Goal: Check status

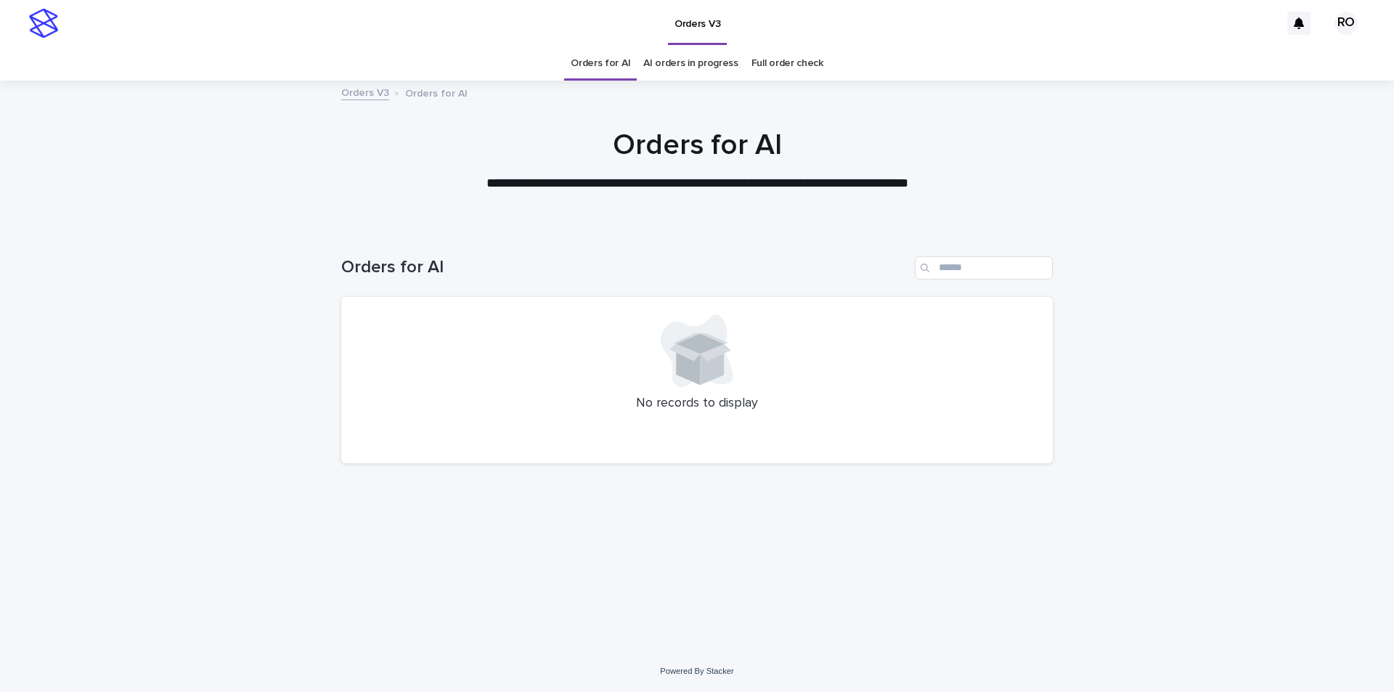
click at [700, 70] on link "AI orders in progress" at bounding box center [690, 63] width 95 height 34
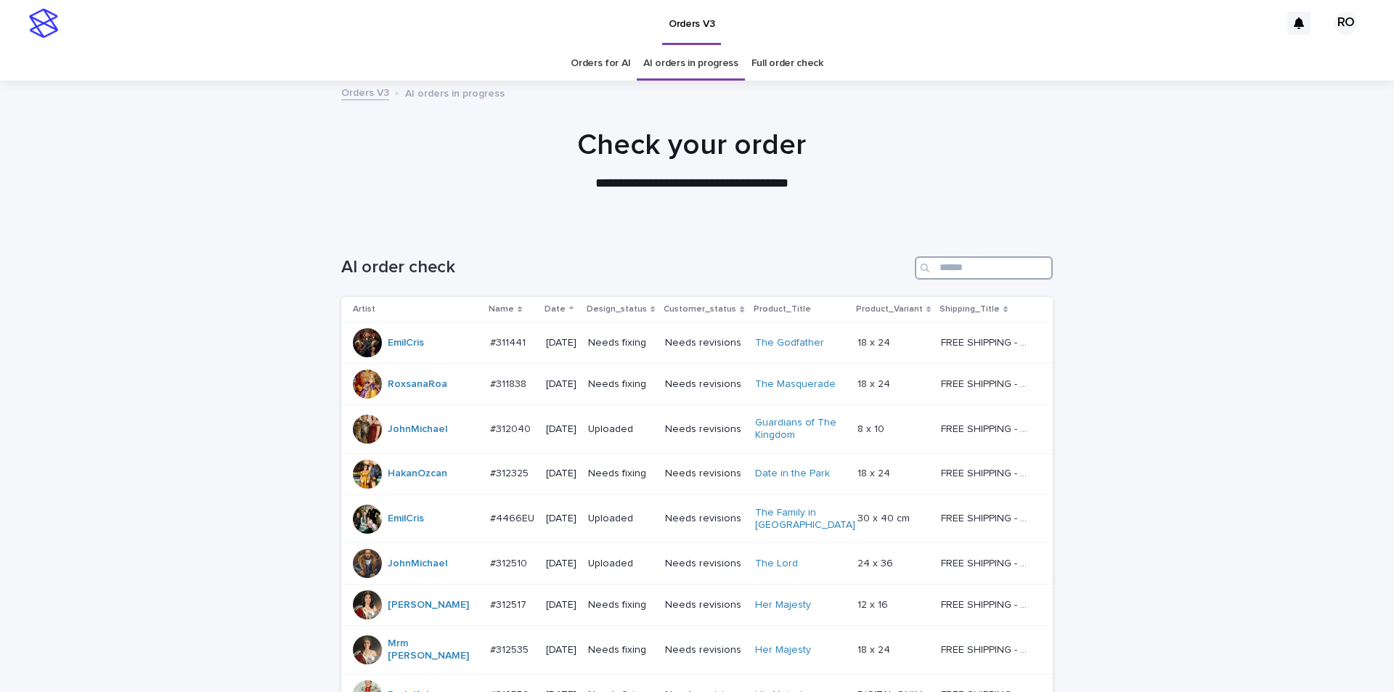
click at [1025, 267] on input "Search" at bounding box center [984, 267] width 138 height 23
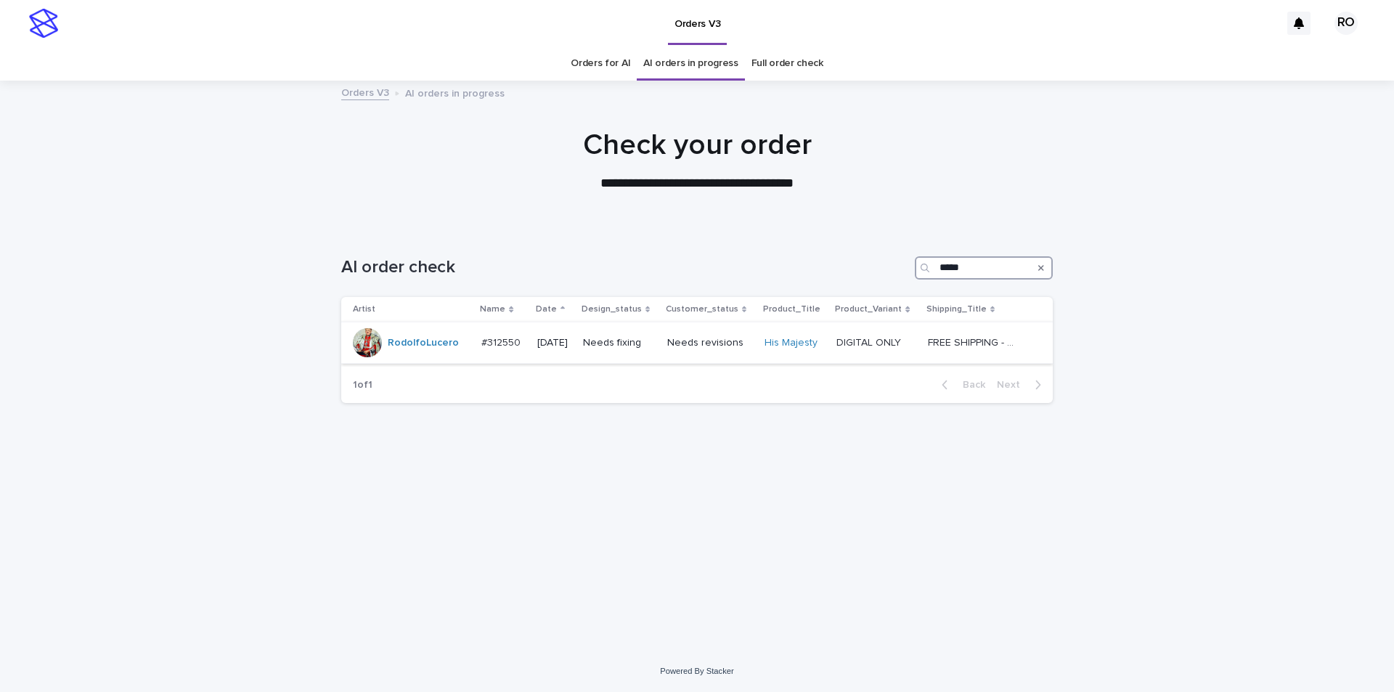
type input "*****"
click at [701, 348] on p "Needs revisions" at bounding box center [710, 343] width 86 height 12
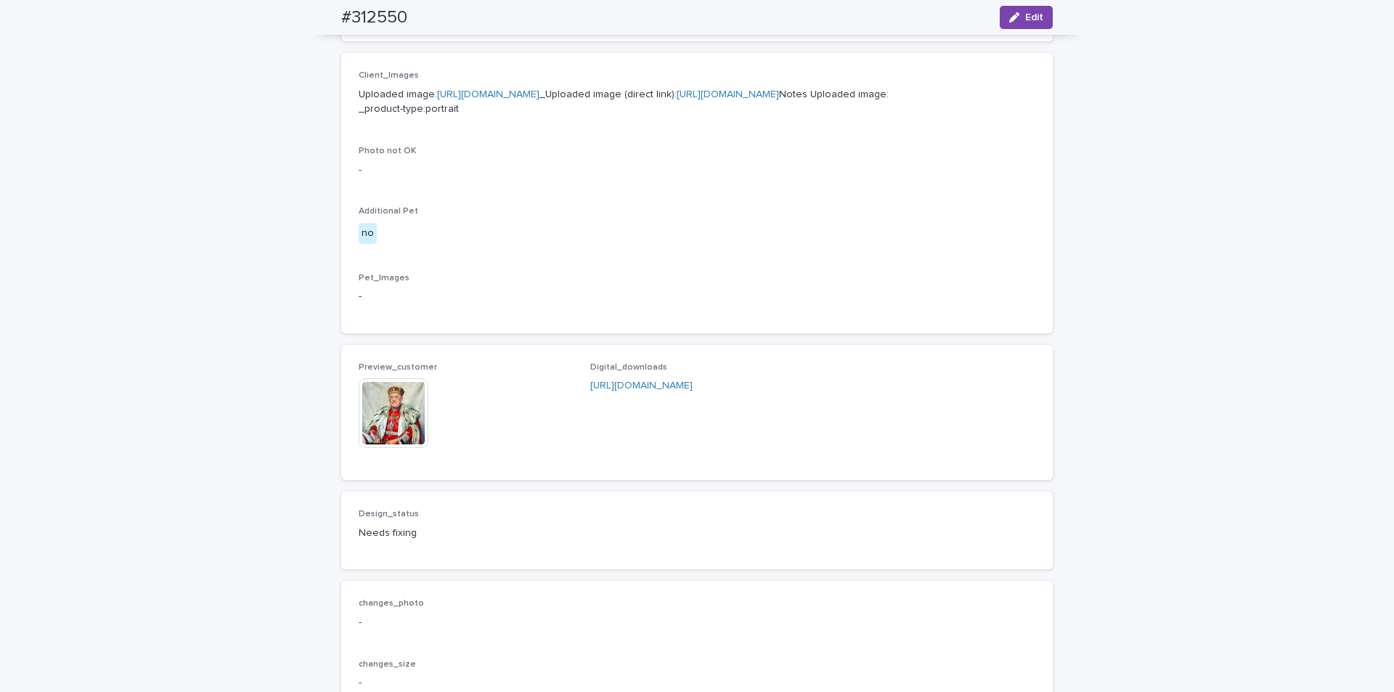
scroll to position [581, 0]
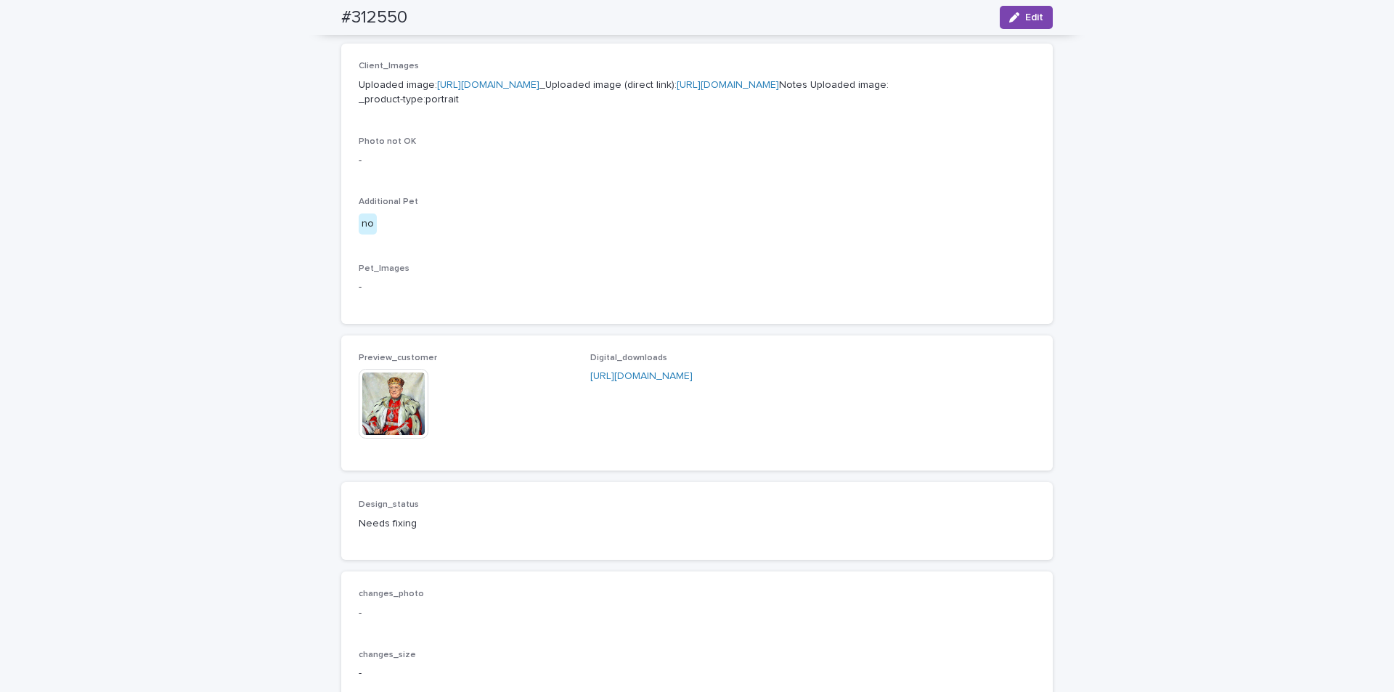
click at [402, 439] on img at bounding box center [394, 404] width 70 height 70
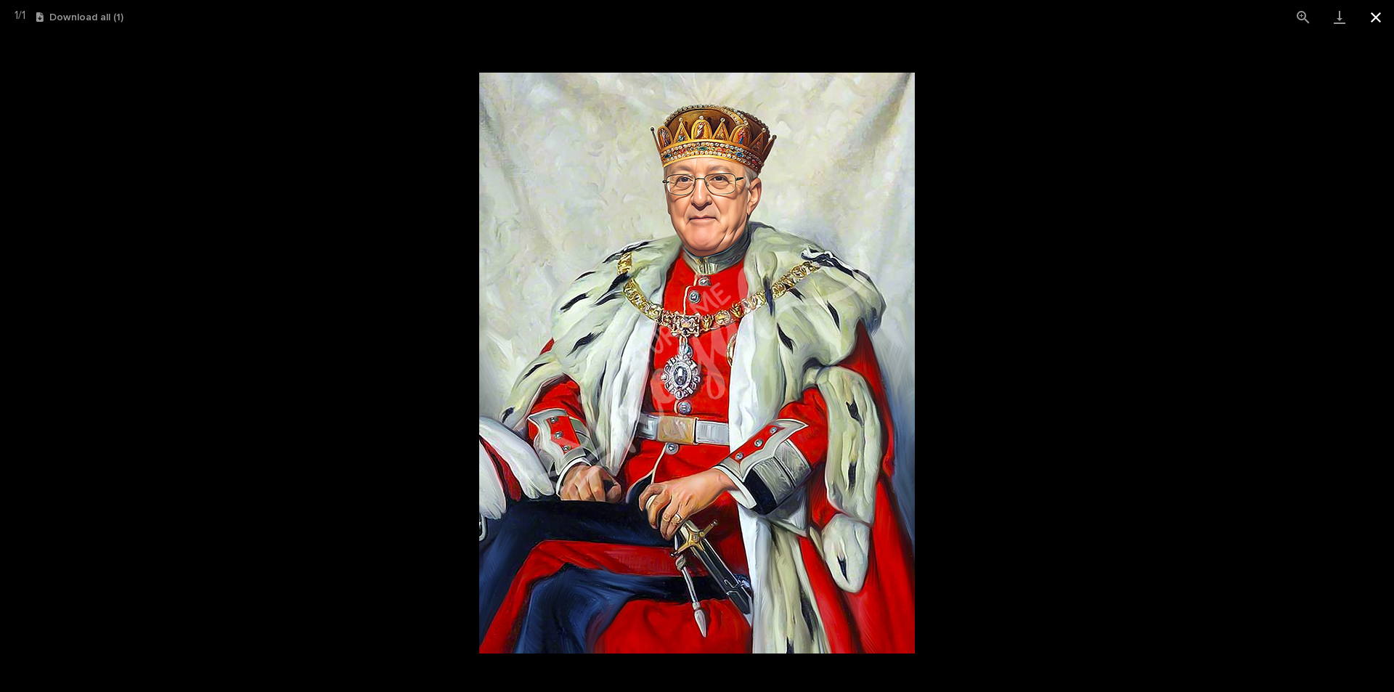
click at [1364, 24] on button "Close gallery" at bounding box center [1376, 17] width 36 height 34
